Goal: Information Seeking & Learning: Learn about a topic

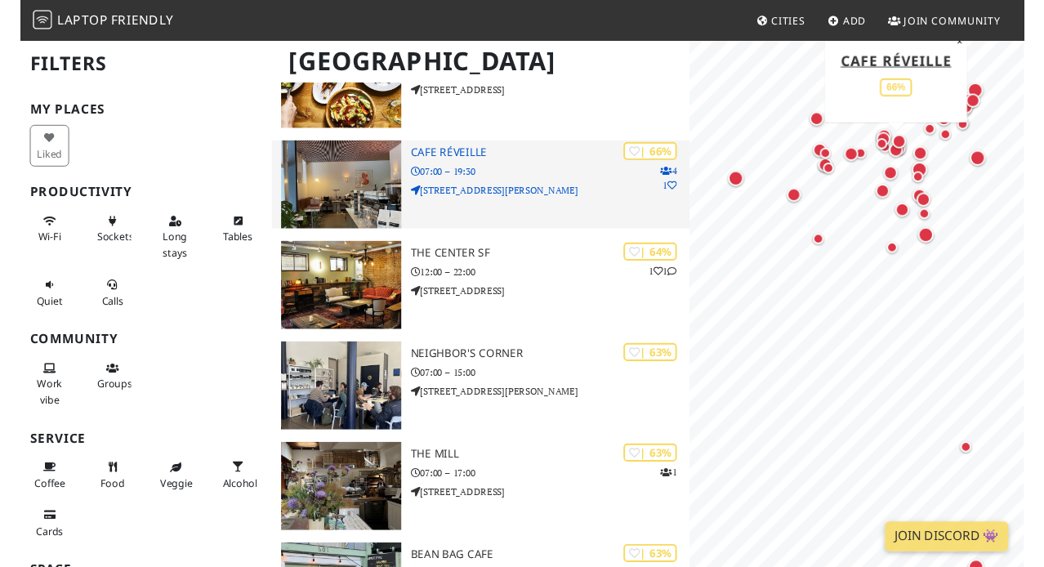
scroll to position [2598, 0]
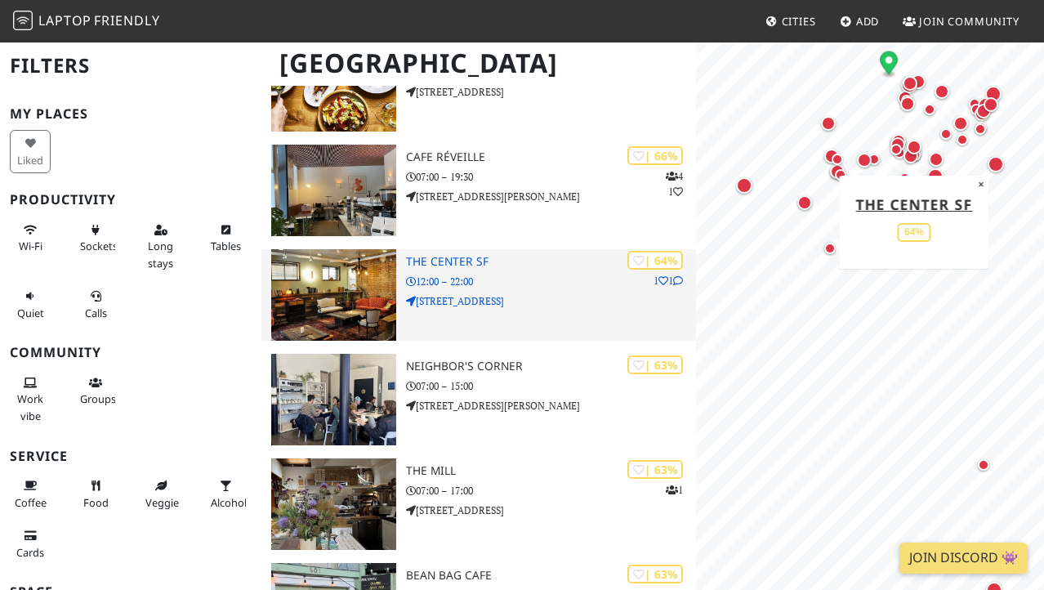
click at [471, 259] on h3 "The Center SF" at bounding box center [551, 262] width 290 height 14
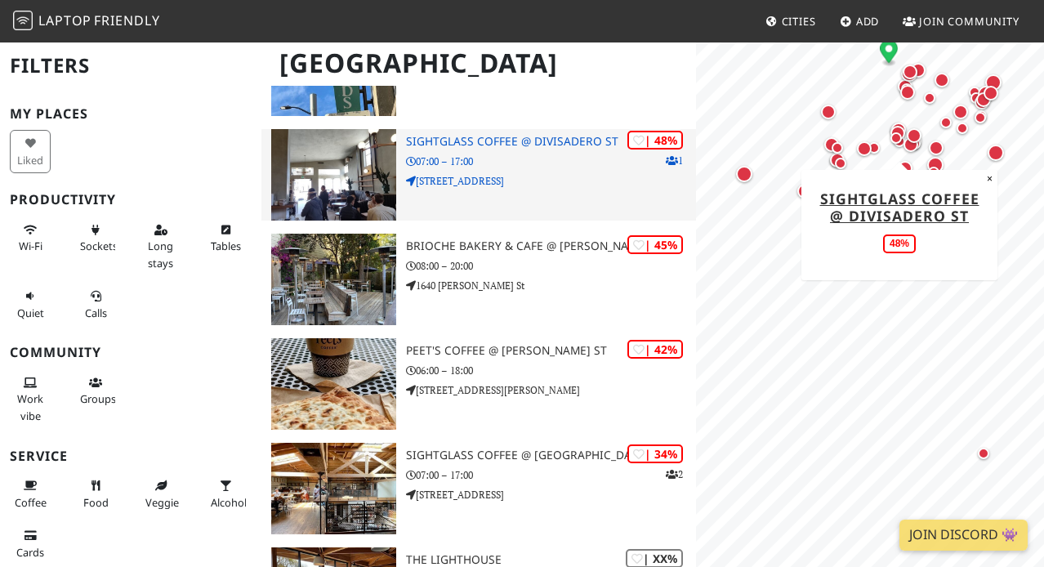
scroll to position [4708, 0]
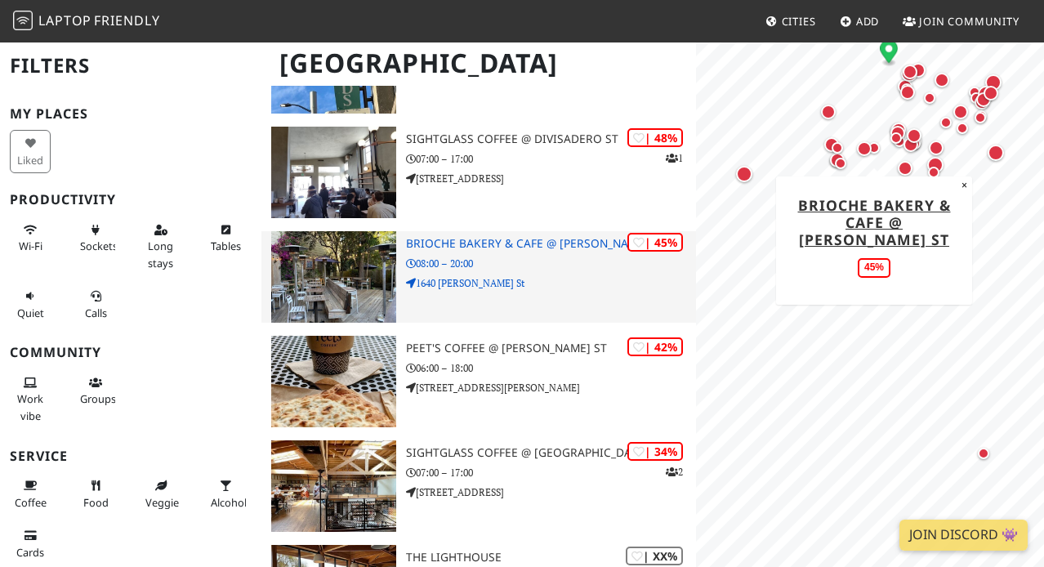
click at [494, 243] on h3 "Brioche Bakery & Cafe @ Haight St" at bounding box center [551, 244] width 290 height 14
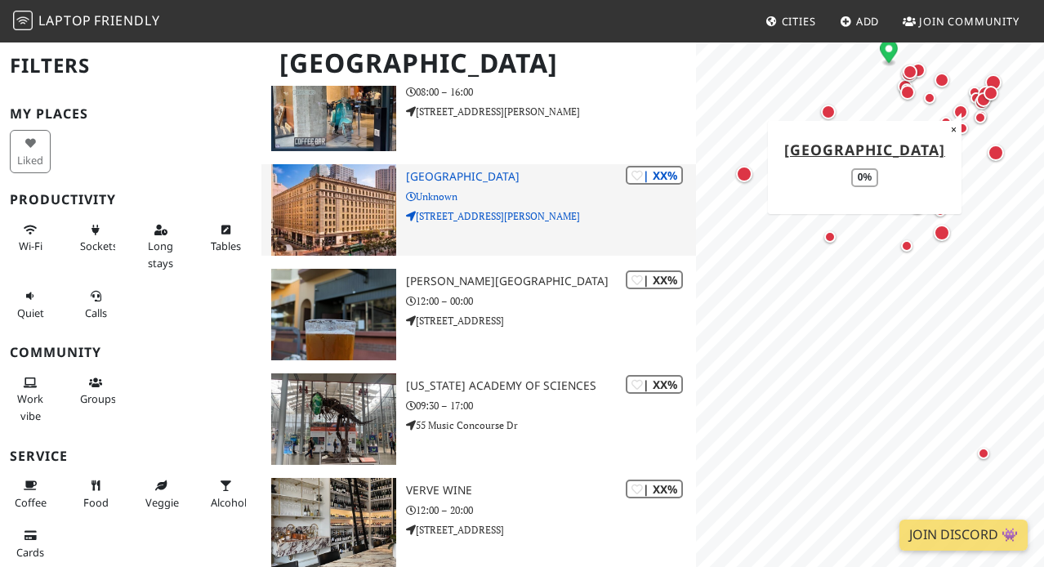
scroll to position [5404, 0]
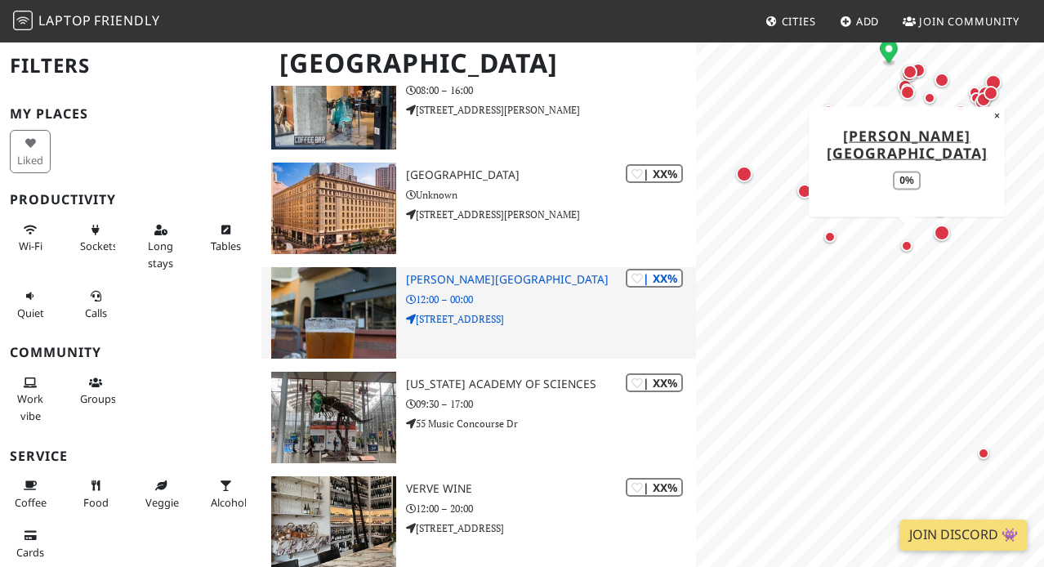
click at [472, 275] on h3 "Glen Park Station" at bounding box center [551, 280] width 290 height 14
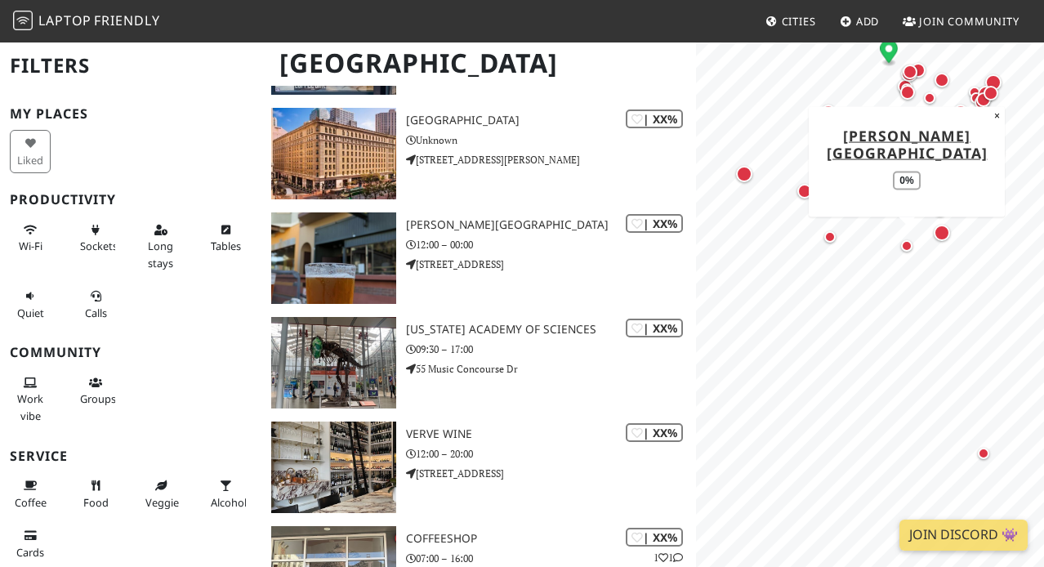
scroll to position [5501, 0]
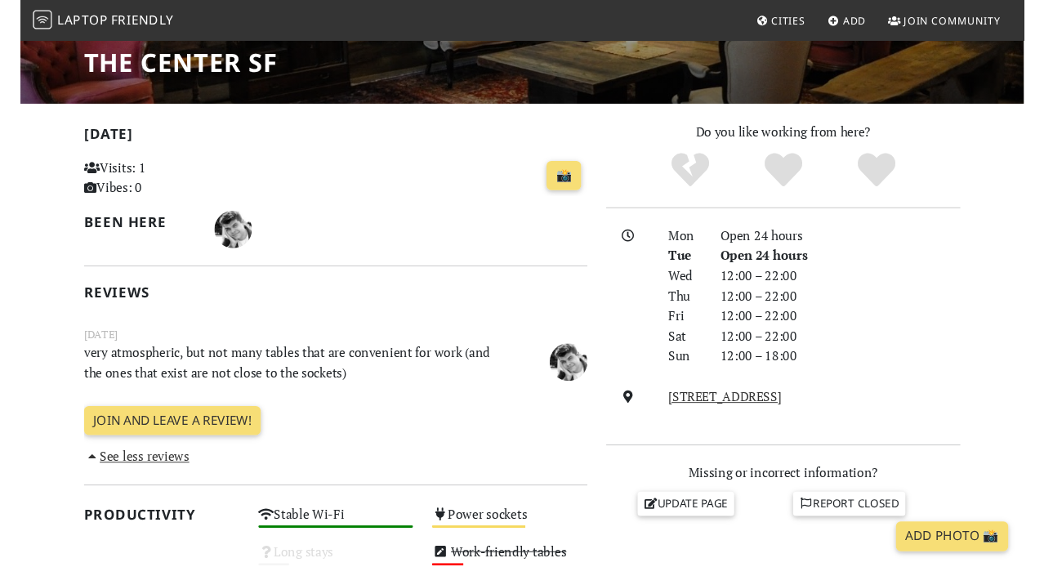
scroll to position [275, 0]
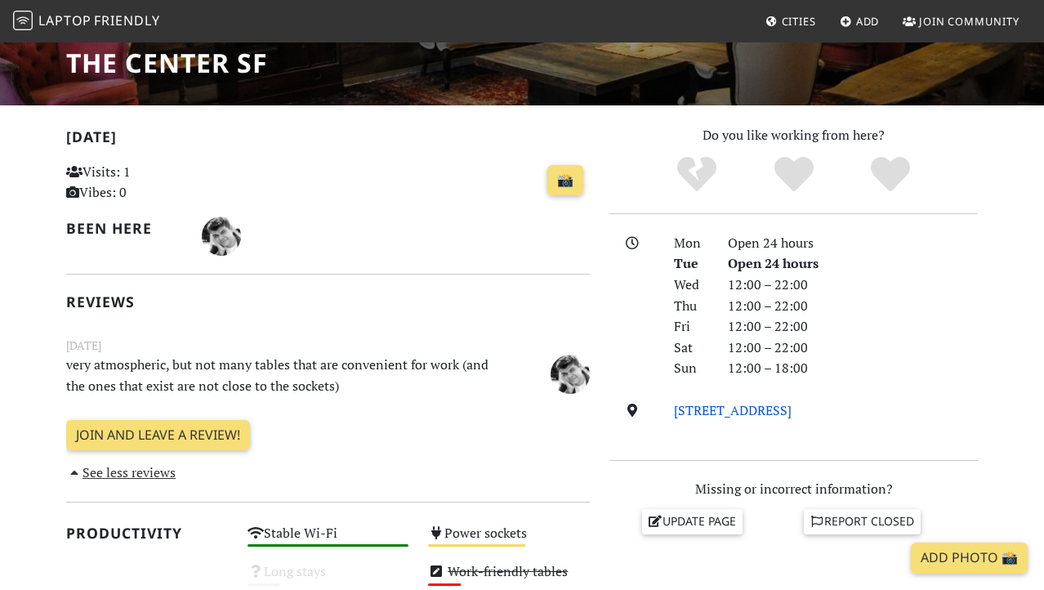
click at [792, 408] on link "548 Fillmore St, 94117, San Francisco" at bounding box center [733, 410] width 118 height 18
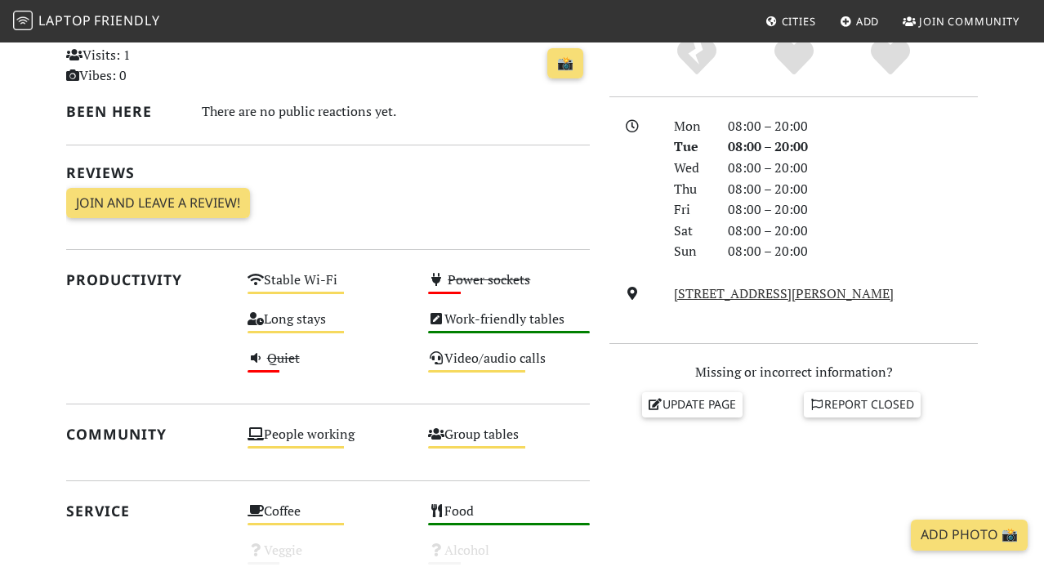
scroll to position [395, 0]
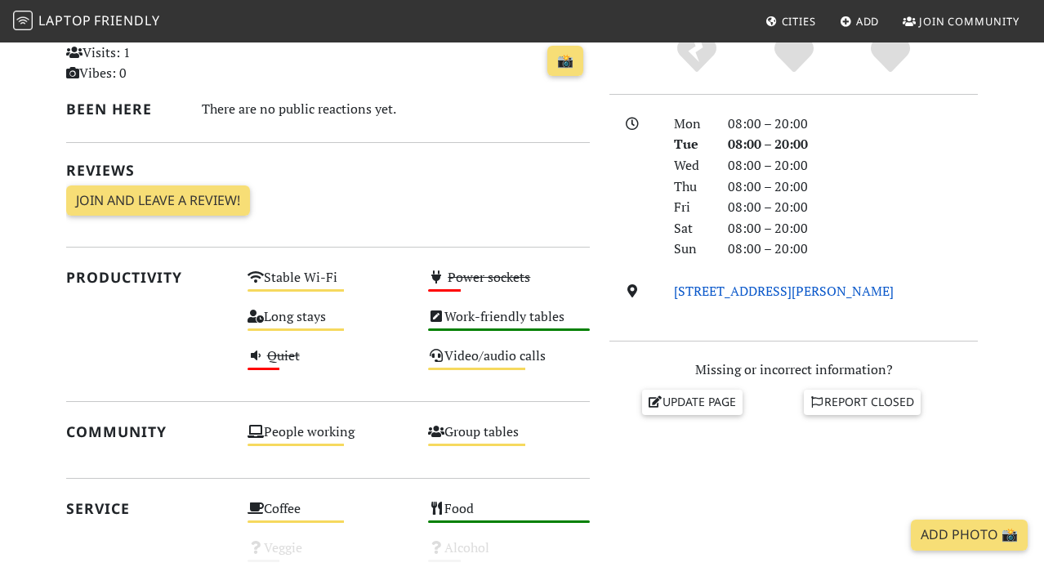
click at [735, 286] on link "1640 Haight St, 94117, San Francisco" at bounding box center [784, 291] width 220 height 18
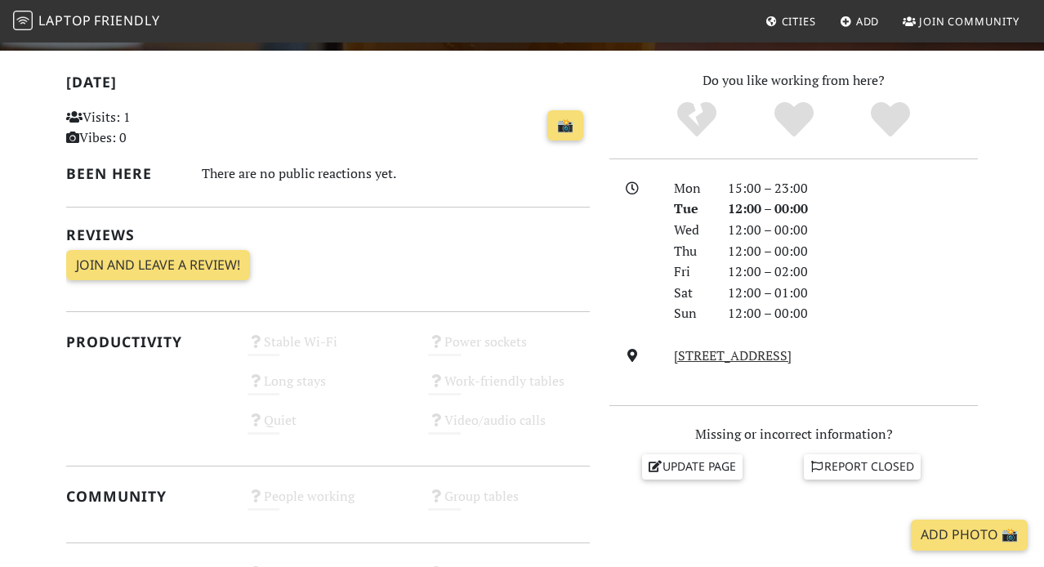
scroll to position [357, 0]
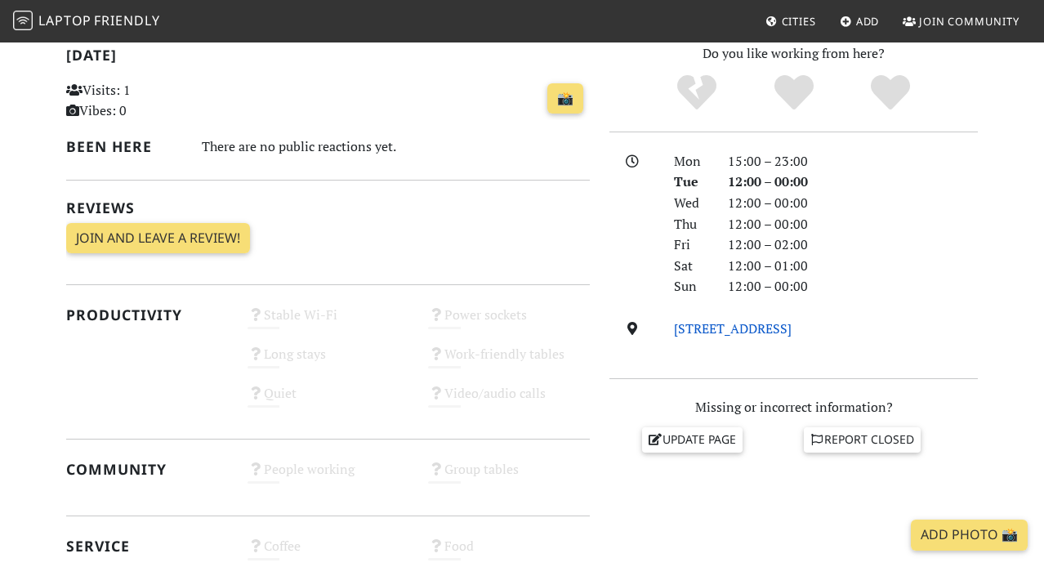
click at [733, 324] on link "2816 Diamond St, 94131, San Francisco" at bounding box center [733, 328] width 118 height 18
